Goal: Transaction & Acquisition: Subscribe to service/newsletter

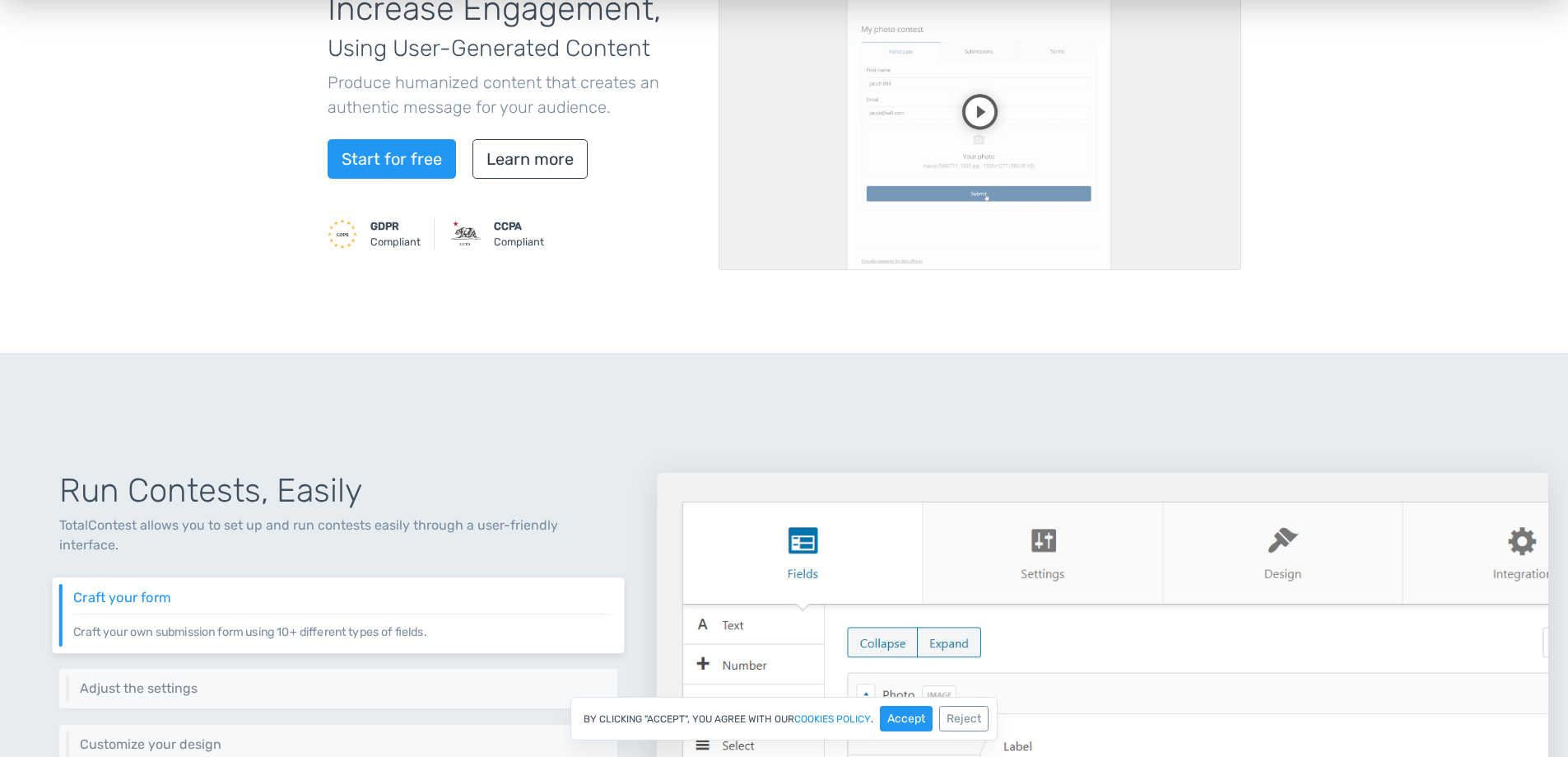
scroll to position [494, 0]
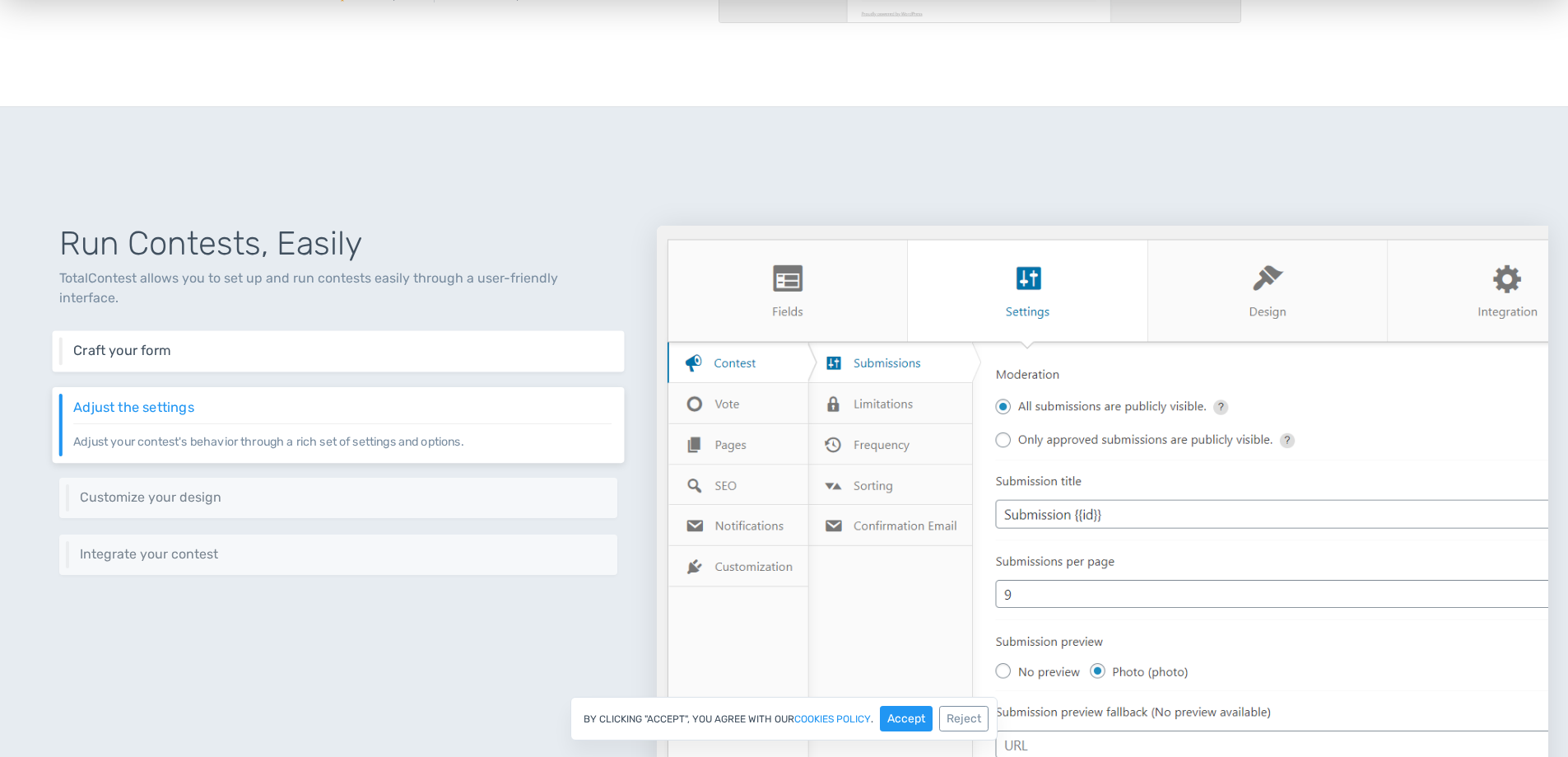
click at [491, 359] on p "Craft your own submission form using 10+ different types of fields." at bounding box center [342, 359] width 538 height 1
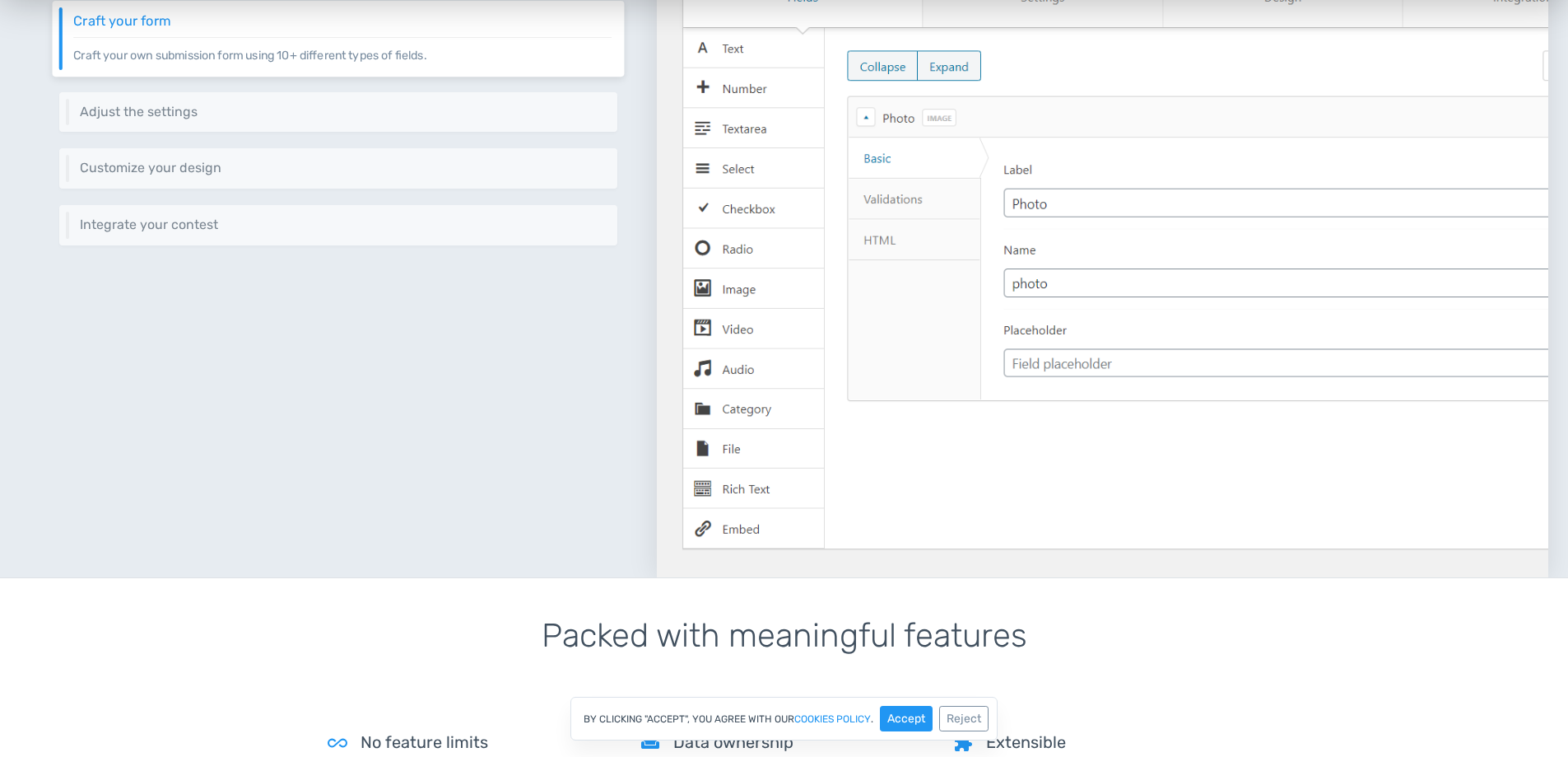
scroll to position [576, 0]
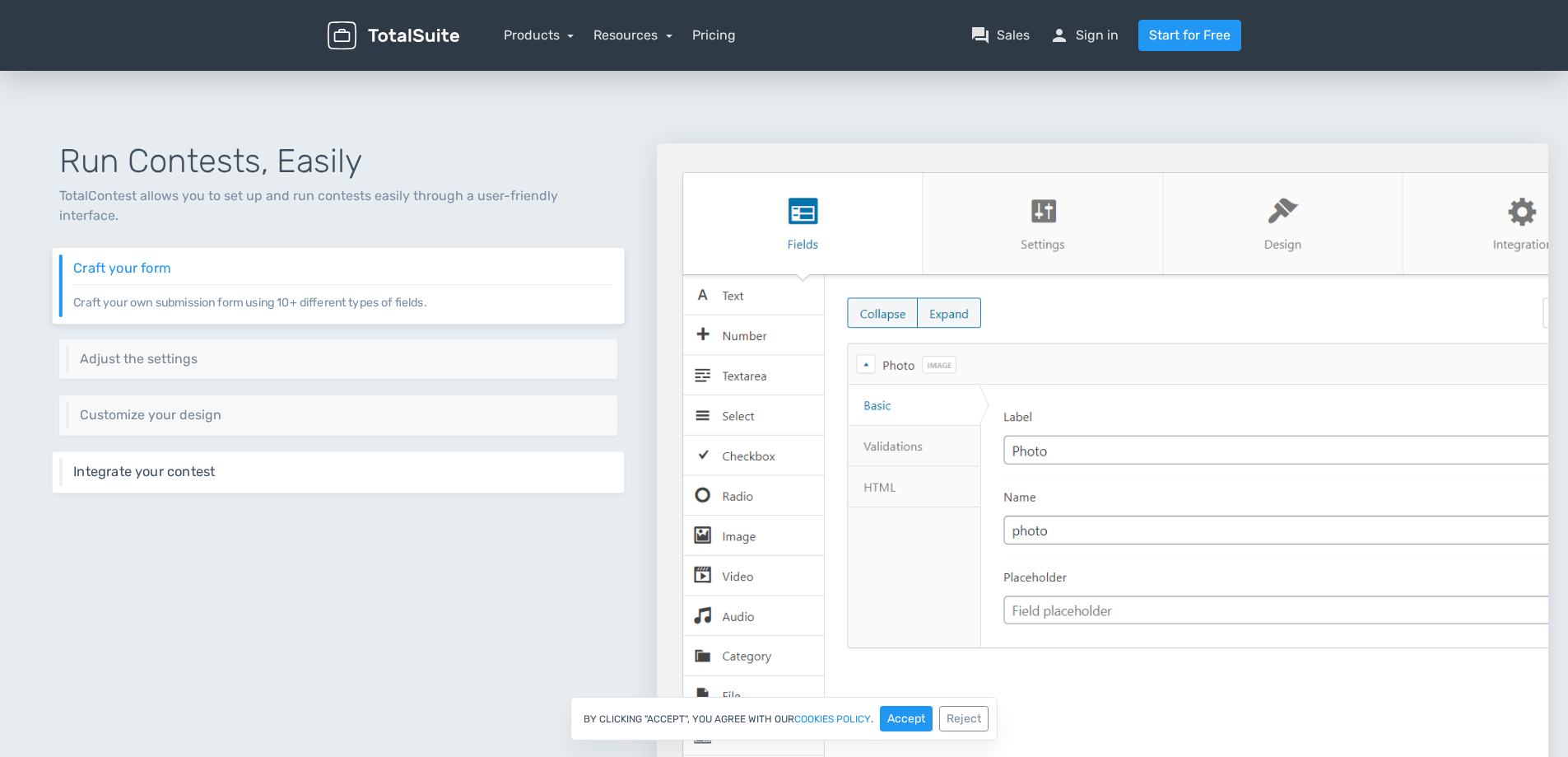
click at [277, 464] on h6 "Integrate your contest" at bounding box center [342, 471] width 538 height 15
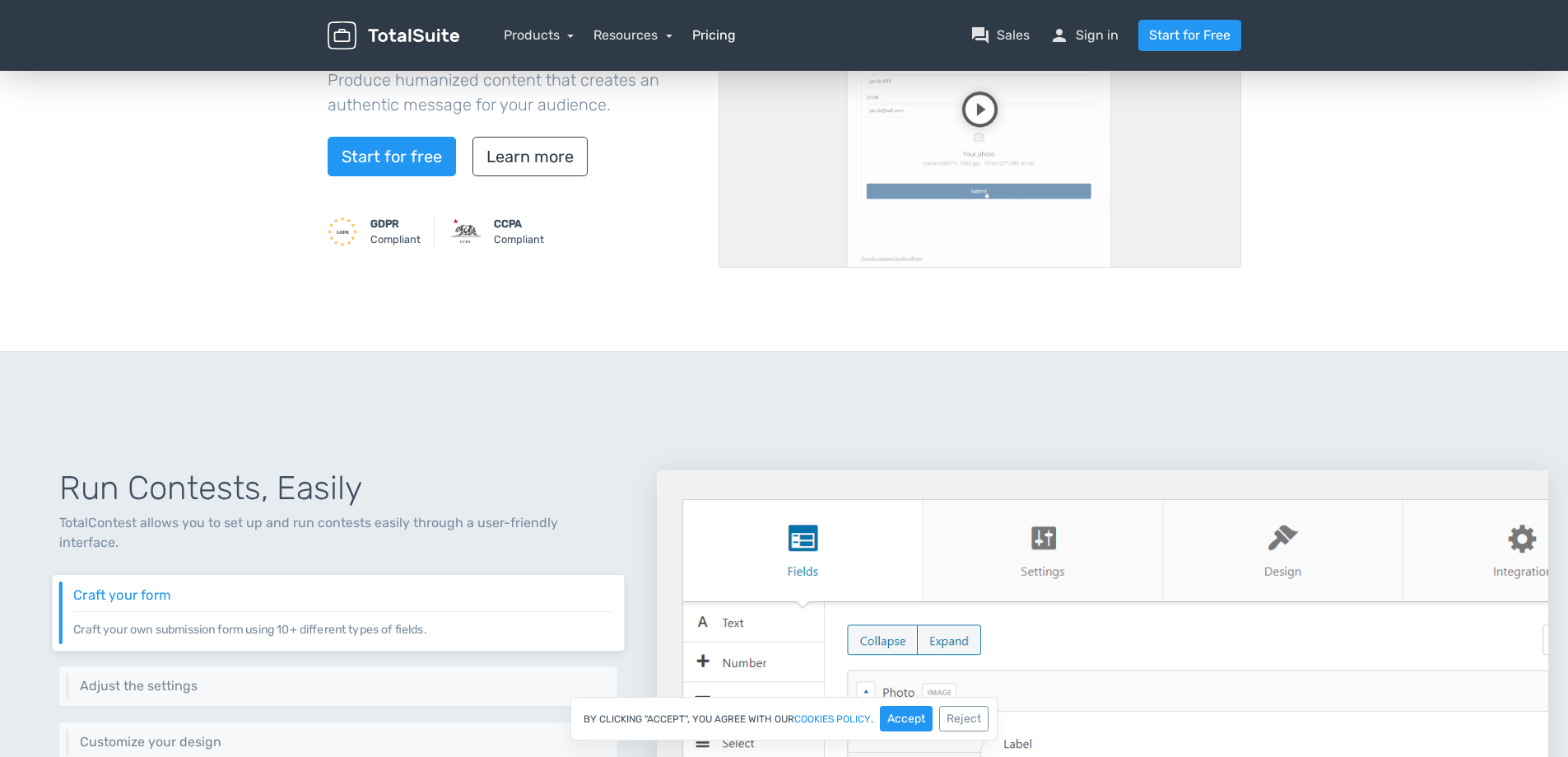
click at [701, 30] on link "Pricing" at bounding box center [714, 35] width 44 height 19
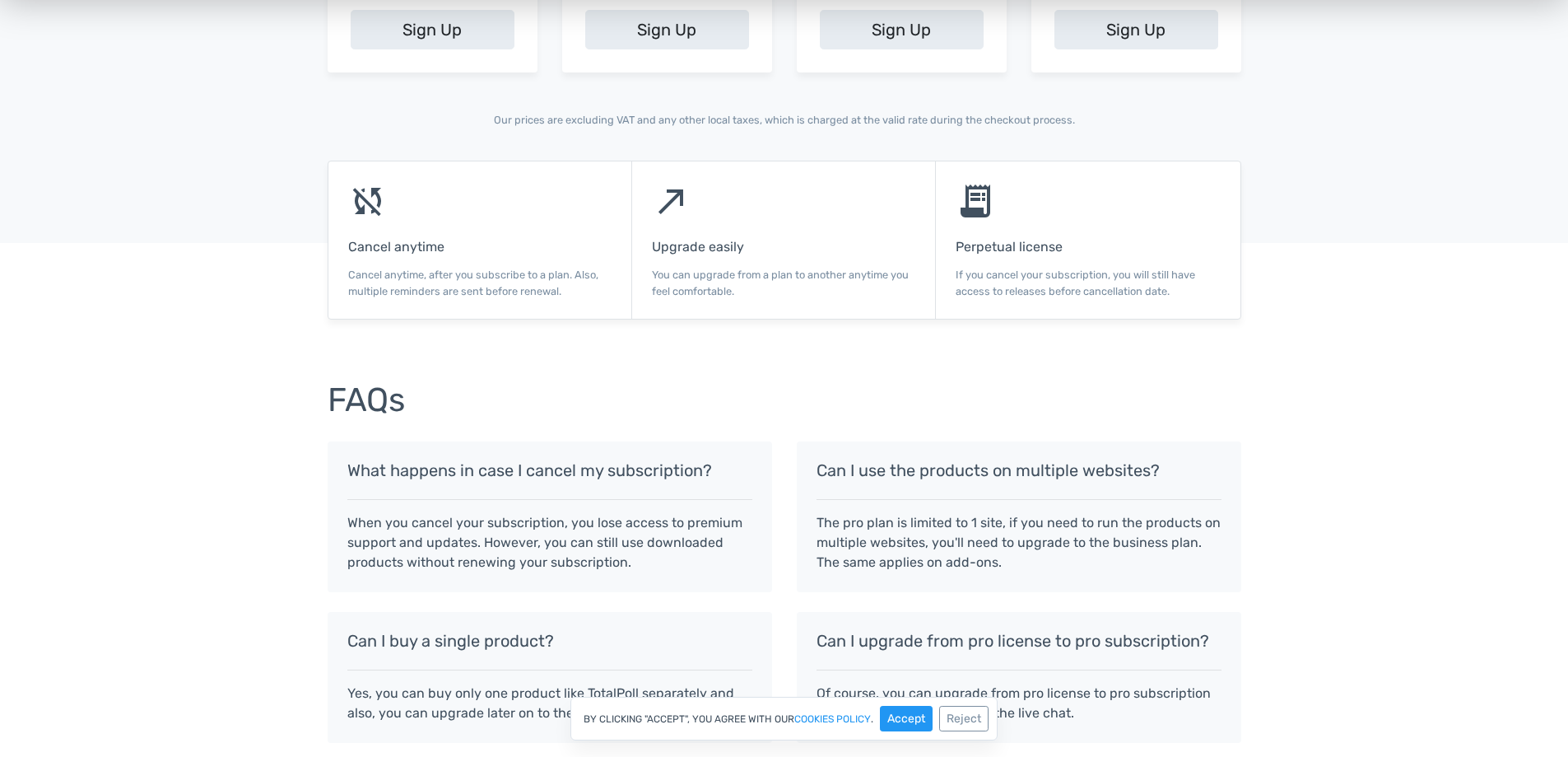
scroll to position [1071, 0]
